Goal: Transaction & Acquisition: Obtain resource

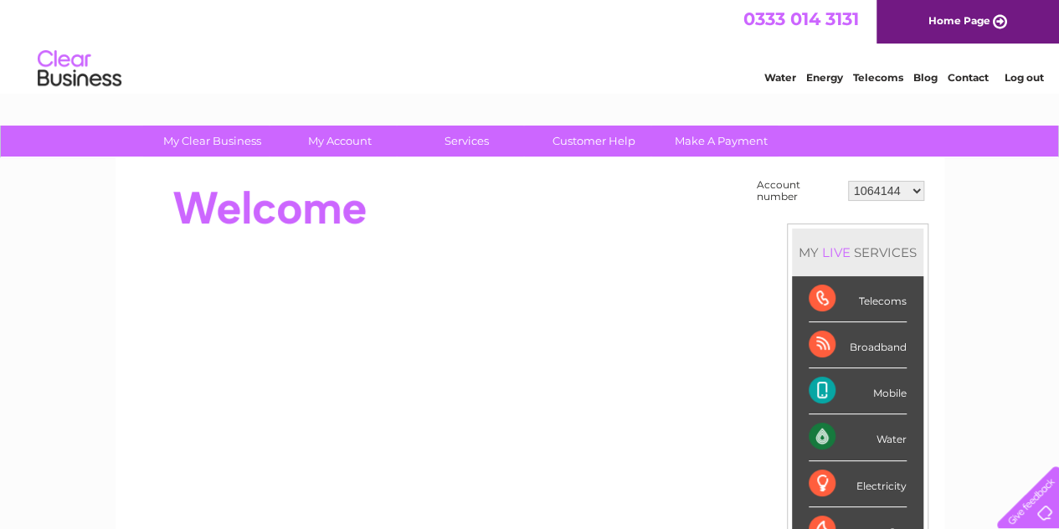
click at [918, 187] on select "1064144 30265571 30265577 30265614" at bounding box center [886, 191] width 76 height 20
select select "30265614"
click at [848, 181] on select "1064144 30265571 30265577 30265614" at bounding box center [886, 191] width 76 height 20
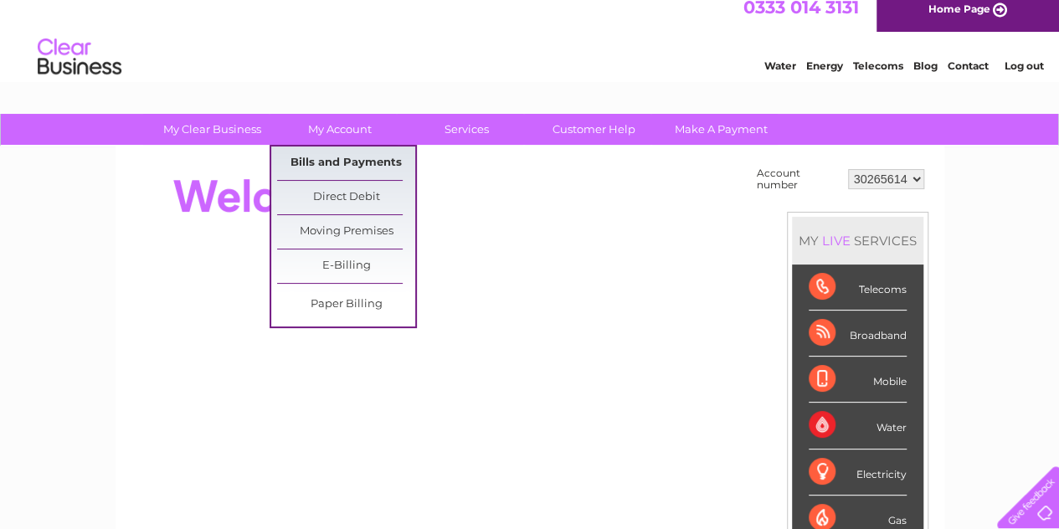
click at [335, 153] on link "Bills and Payments" at bounding box center [346, 164] width 138 height 34
click at [330, 163] on link "Bills and Payments" at bounding box center [346, 164] width 138 height 34
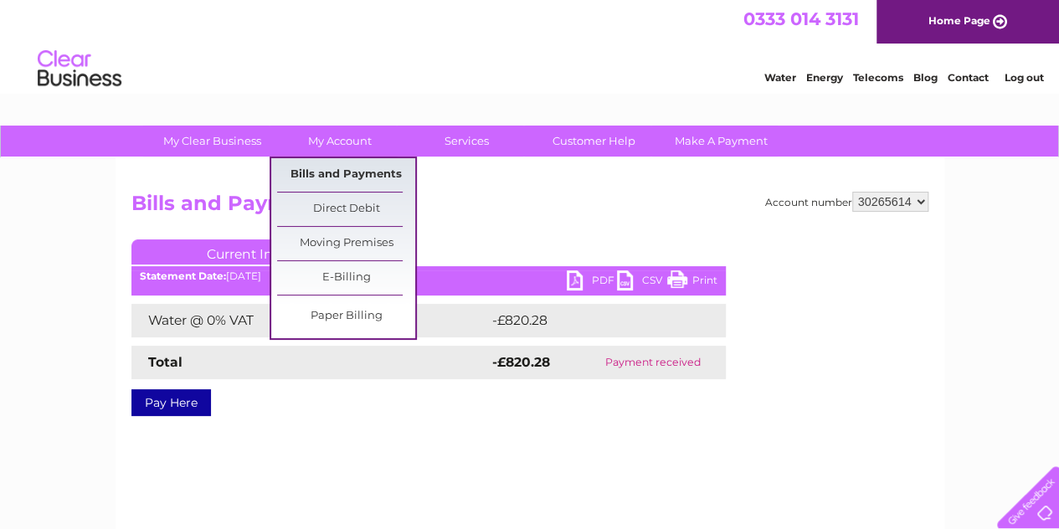
click at [342, 169] on link "Bills and Payments" at bounding box center [346, 175] width 138 height 34
click at [332, 172] on link "Bills and Payments" at bounding box center [346, 175] width 138 height 34
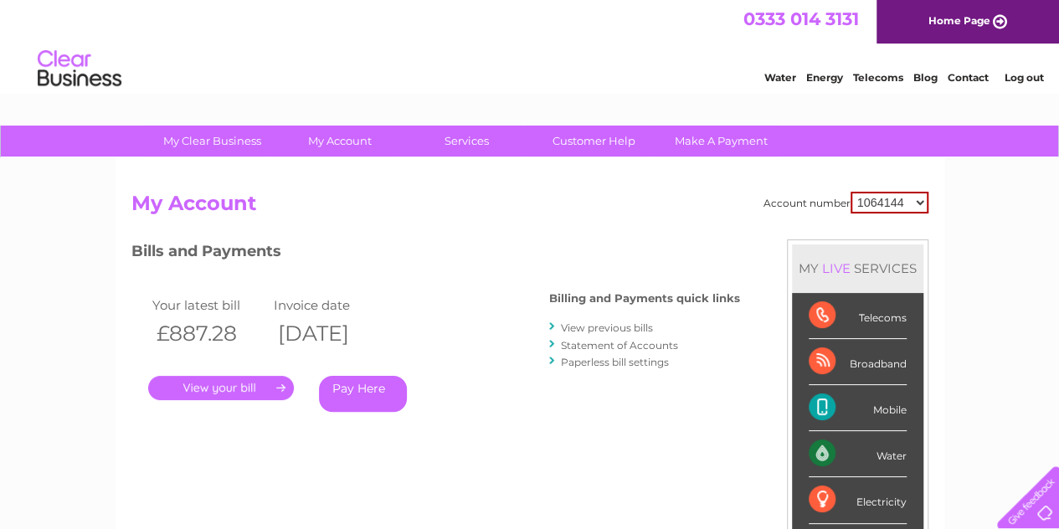
click at [575, 323] on link "View previous bills" at bounding box center [607, 328] width 92 height 13
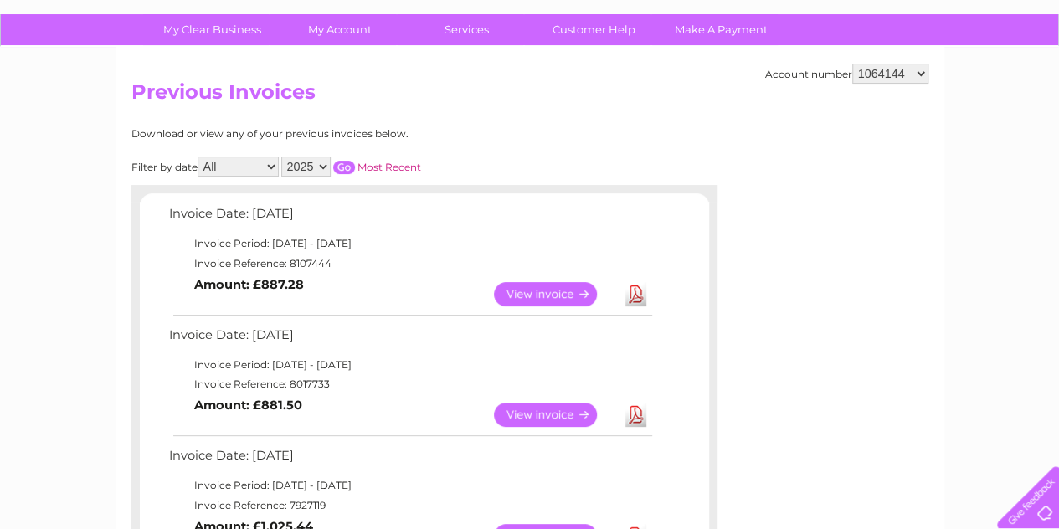
scroll to position [111, 0]
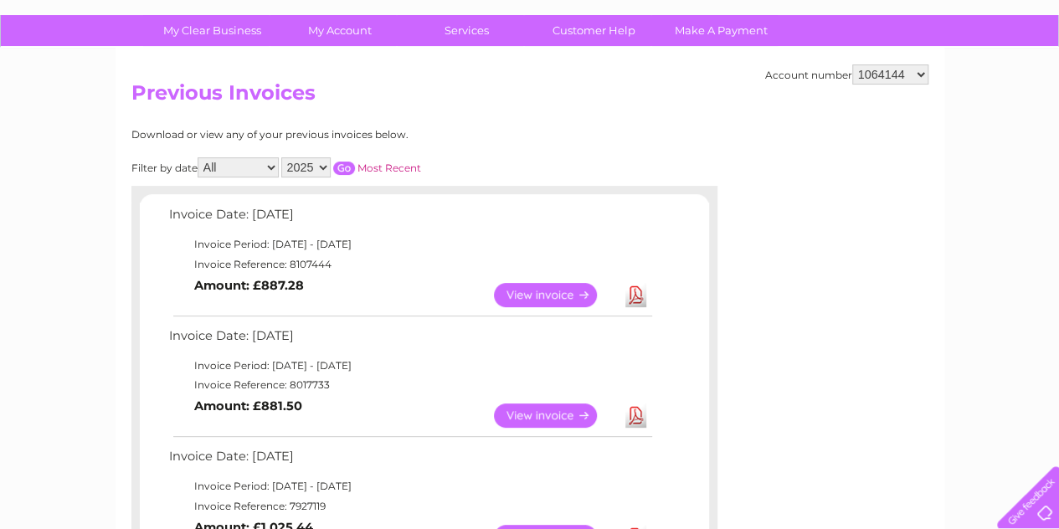
click at [916, 76] on select "1064144 30265571 30265577 30265614" at bounding box center [891, 74] width 76 height 20
select select "30265571"
click at [853, 64] on select "1064144 30265571 30265577 30265614" at bounding box center [891, 74] width 76 height 20
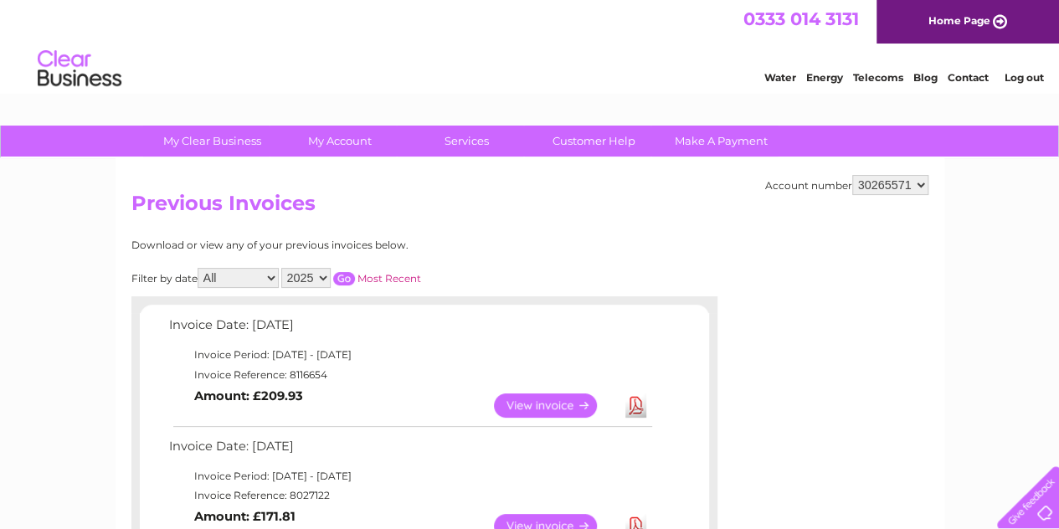
scroll to position [89, 0]
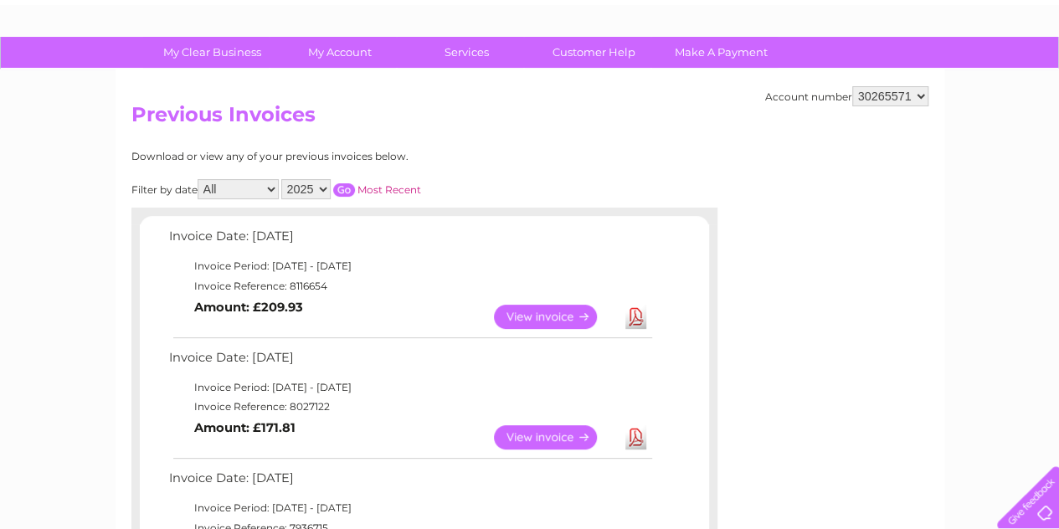
click at [915, 101] on select "1064144 30265571 30265577 30265614" at bounding box center [891, 96] width 76 height 20
select select "30265577"
click at [853, 86] on select "1064144 30265571 30265577 30265614" at bounding box center [891, 96] width 76 height 20
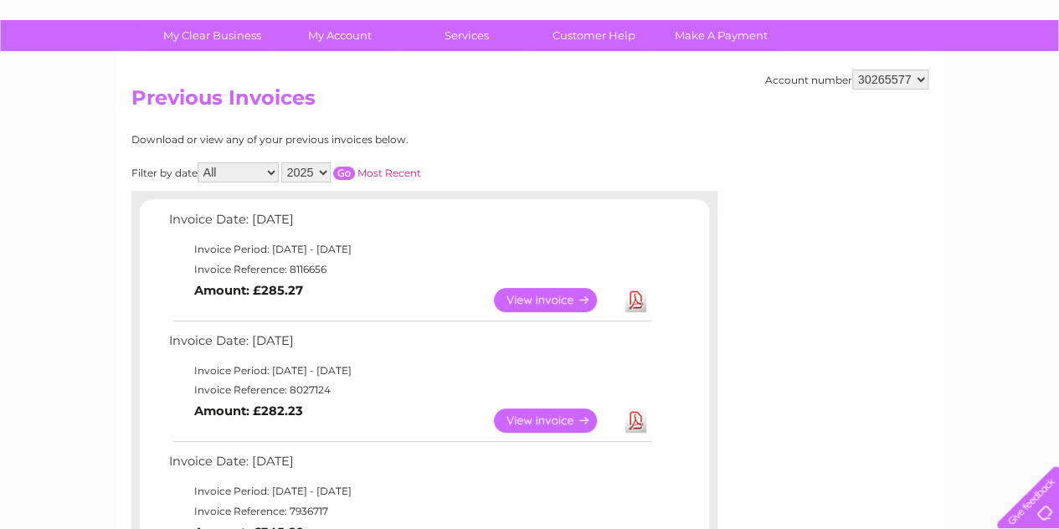
click at [913, 81] on select "1064144 30265571 30265577 30265614" at bounding box center [891, 80] width 76 height 20
select select "30265614"
click at [853, 70] on select "1064144 30265571 30265577 30265614" at bounding box center [891, 80] width 76 height 20
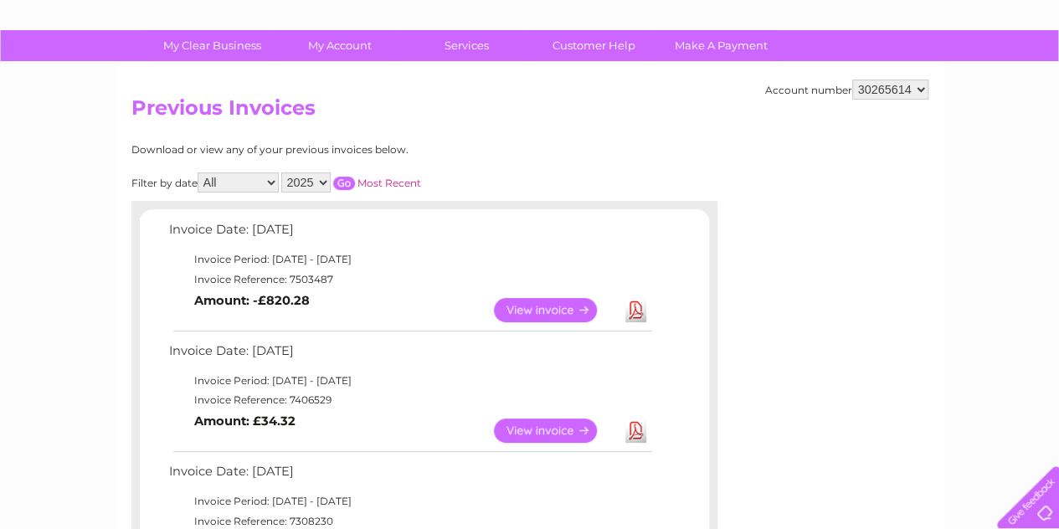
click at [542, 425] on link "View" at bounding box center [555, 431] width 123 height 24
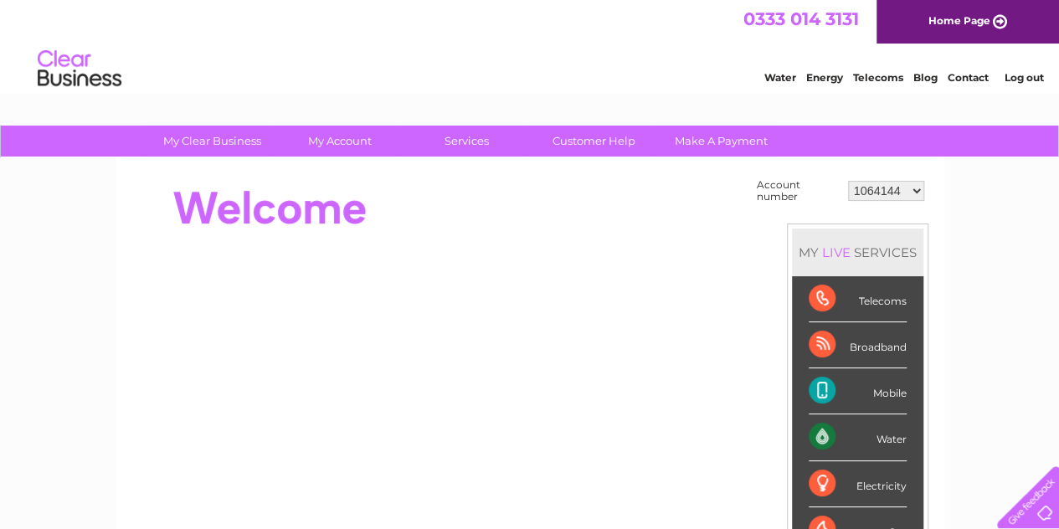
click at [904, 187] on select "1064144 30265571 30265577 30265614" at bounding box center [886, 191] width 76 height 20
select select "30265577"
click at [848, 181] on select "1064144 30265571 30265577 30265614" at bounding box center [886, 191] width 76 height 20
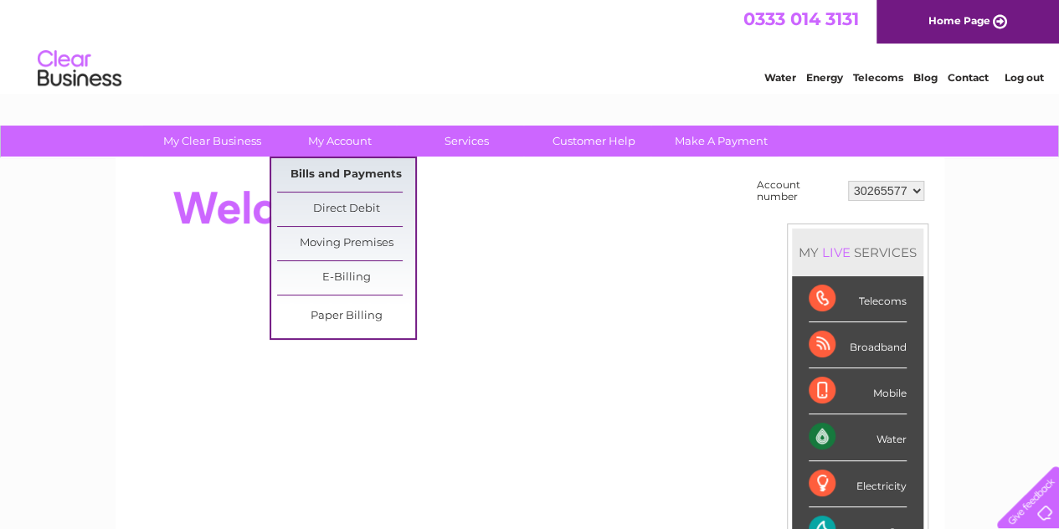
click at [375, 177] on link "Bills and Payments" at bounding box center [346, 175] width 138 height 34
click at [343, 181] on link "Bills and Payments" at bounding box center [346, 175] width 138 height 34
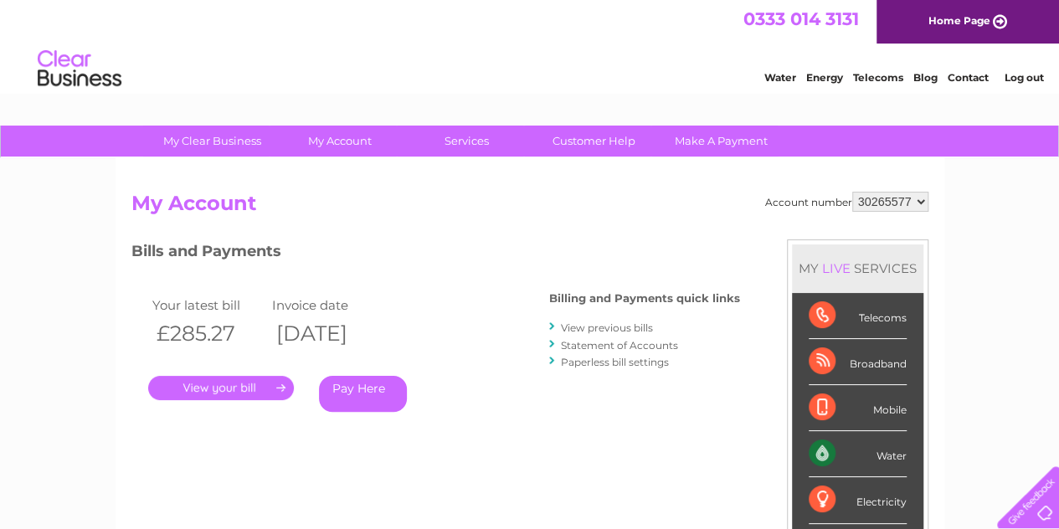
click at [641, 331] on link "View previous bills" at bounding box center [607, 328] width 92 height 13
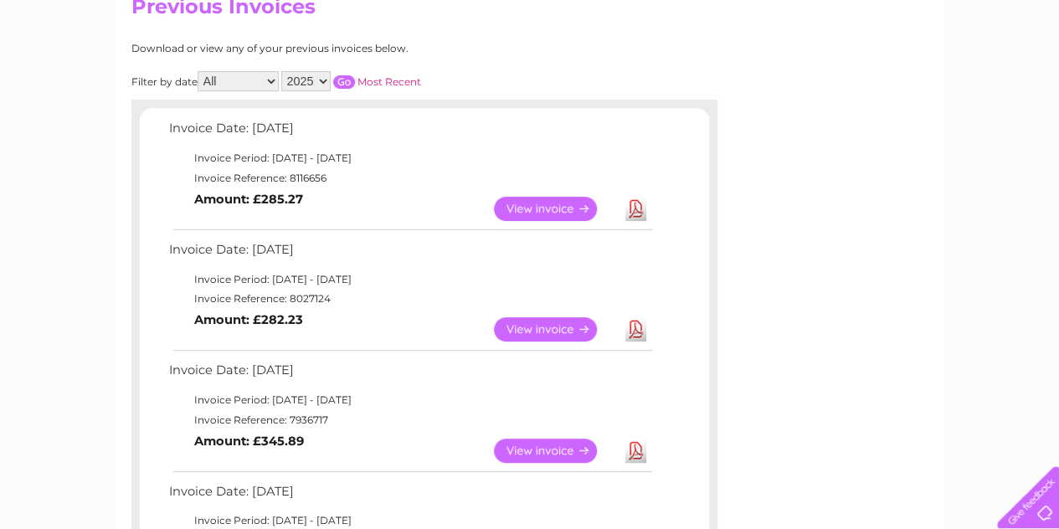
click at [554, 329] on link "View" at bounding box center [555, 329] width 123 height 24
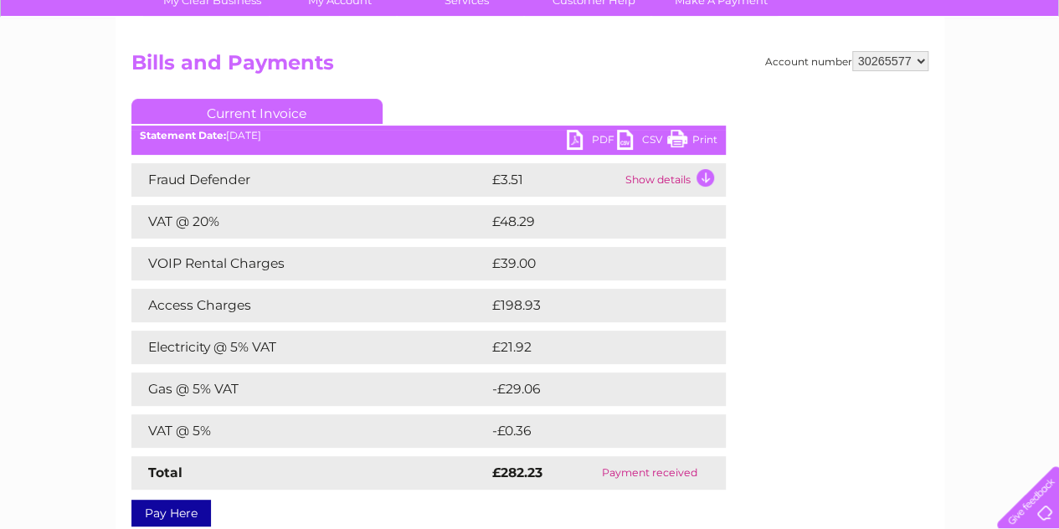
click at [592, 146] on link "PDF" at bounding box center [592, 142] width 50 height 24
